Goal: Check status

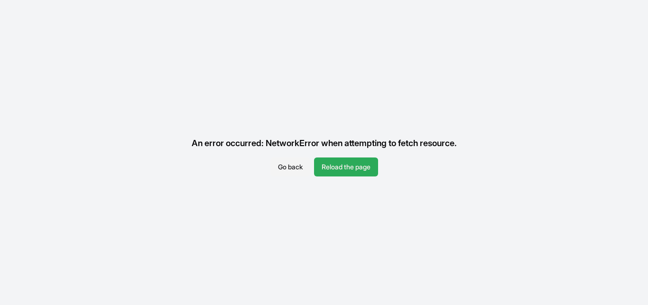
click at [331, 165] on button "Reload the page" at bounding box center [346, 166] width 64 height 19
click at [363, 165] on button "Reload the page" at bounding box center [346, 166] width 64 height 19
